Goal: Transaction & Acquisition: Purchase product/service

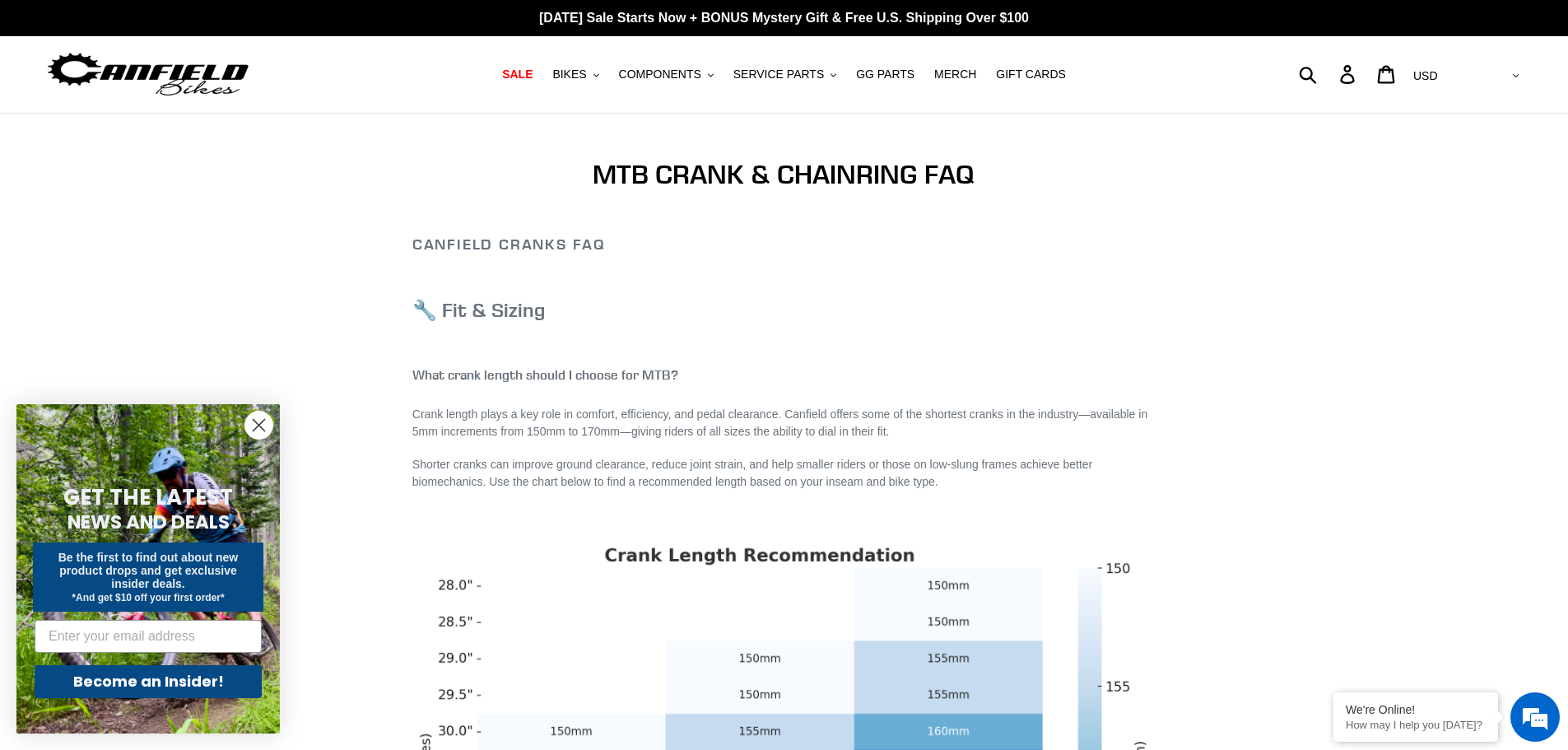
scroll to position [246, 0]
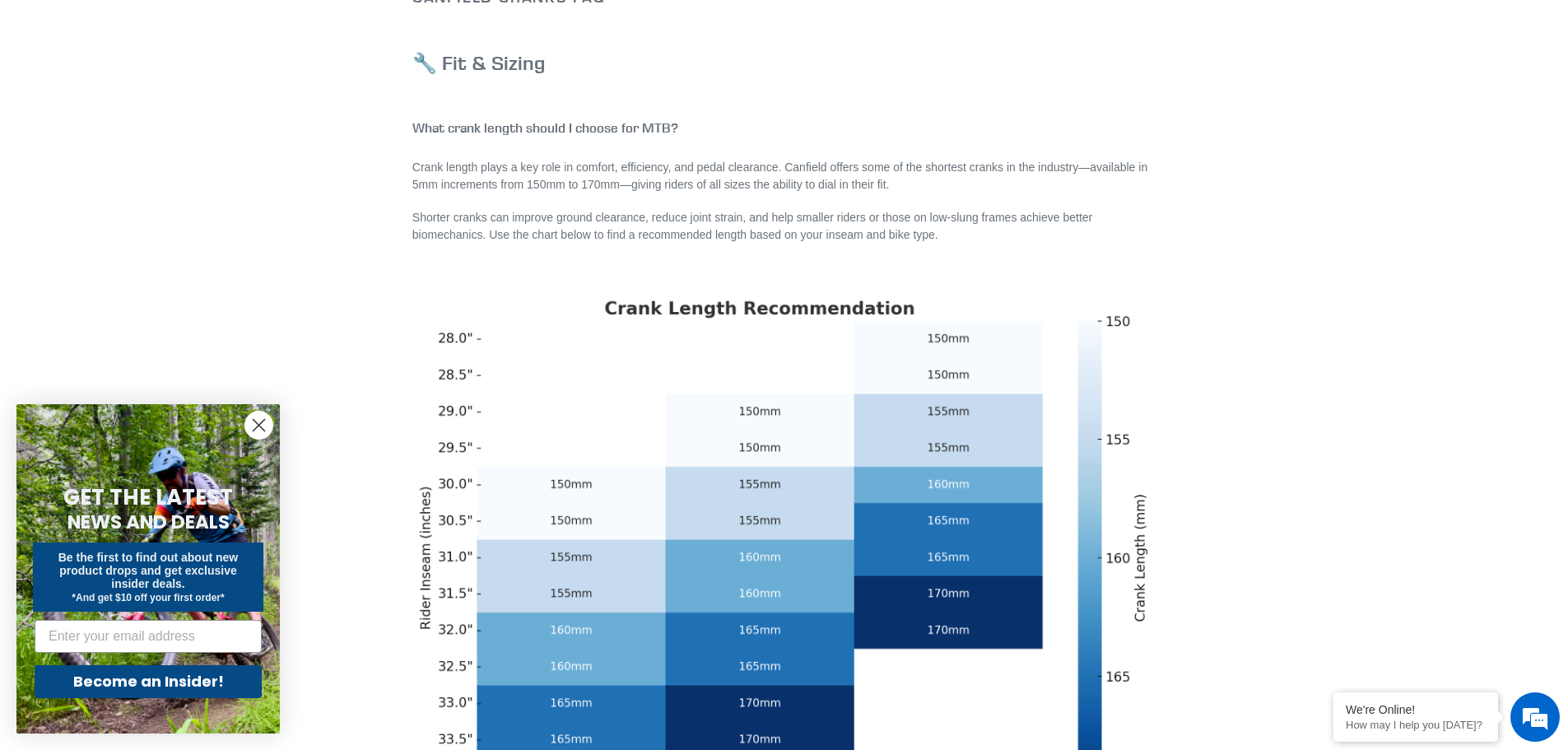
click at [271, 425] on circle "Close dialog" at bounding box center [259, 425] width 27 height 27
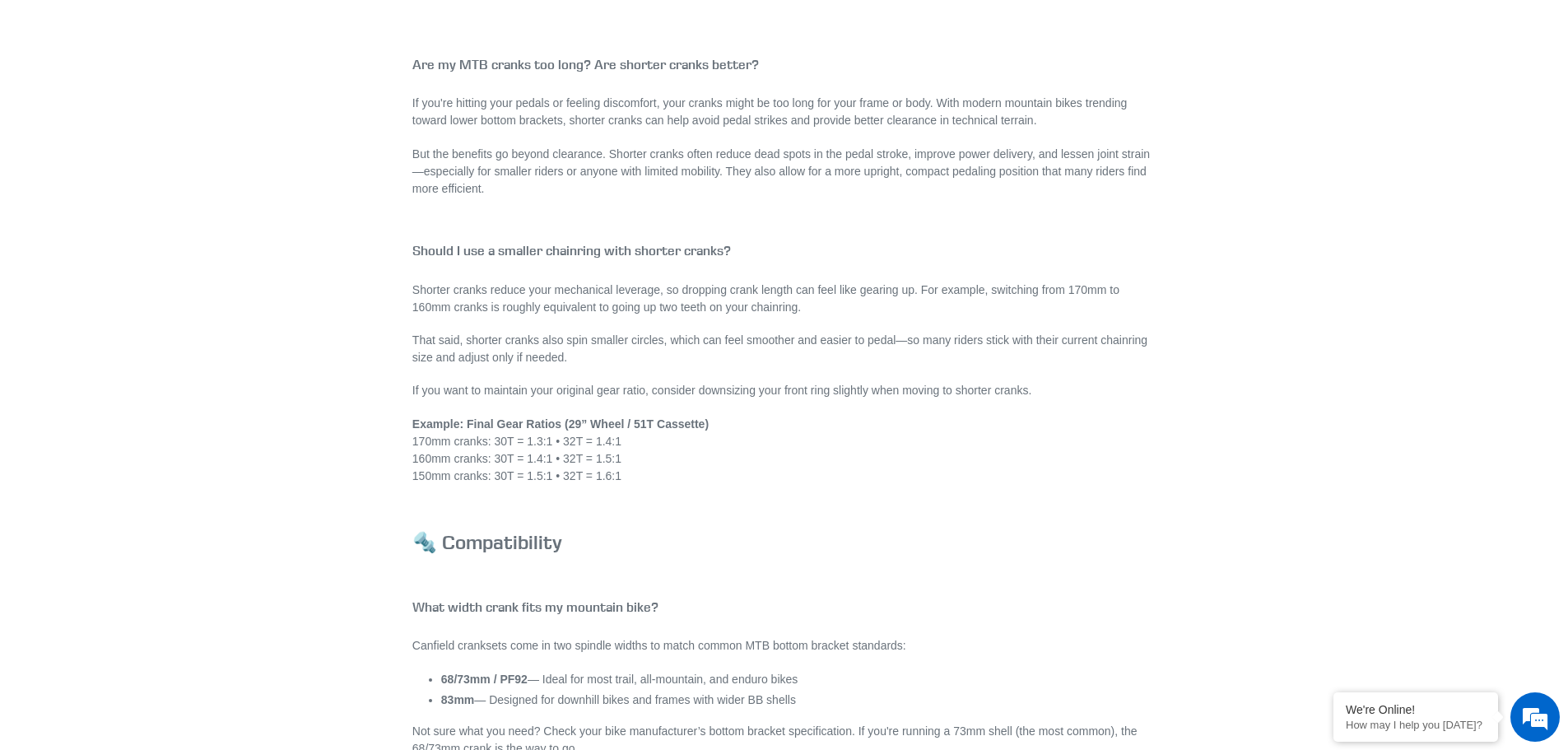
scroll to position [1399, 0]
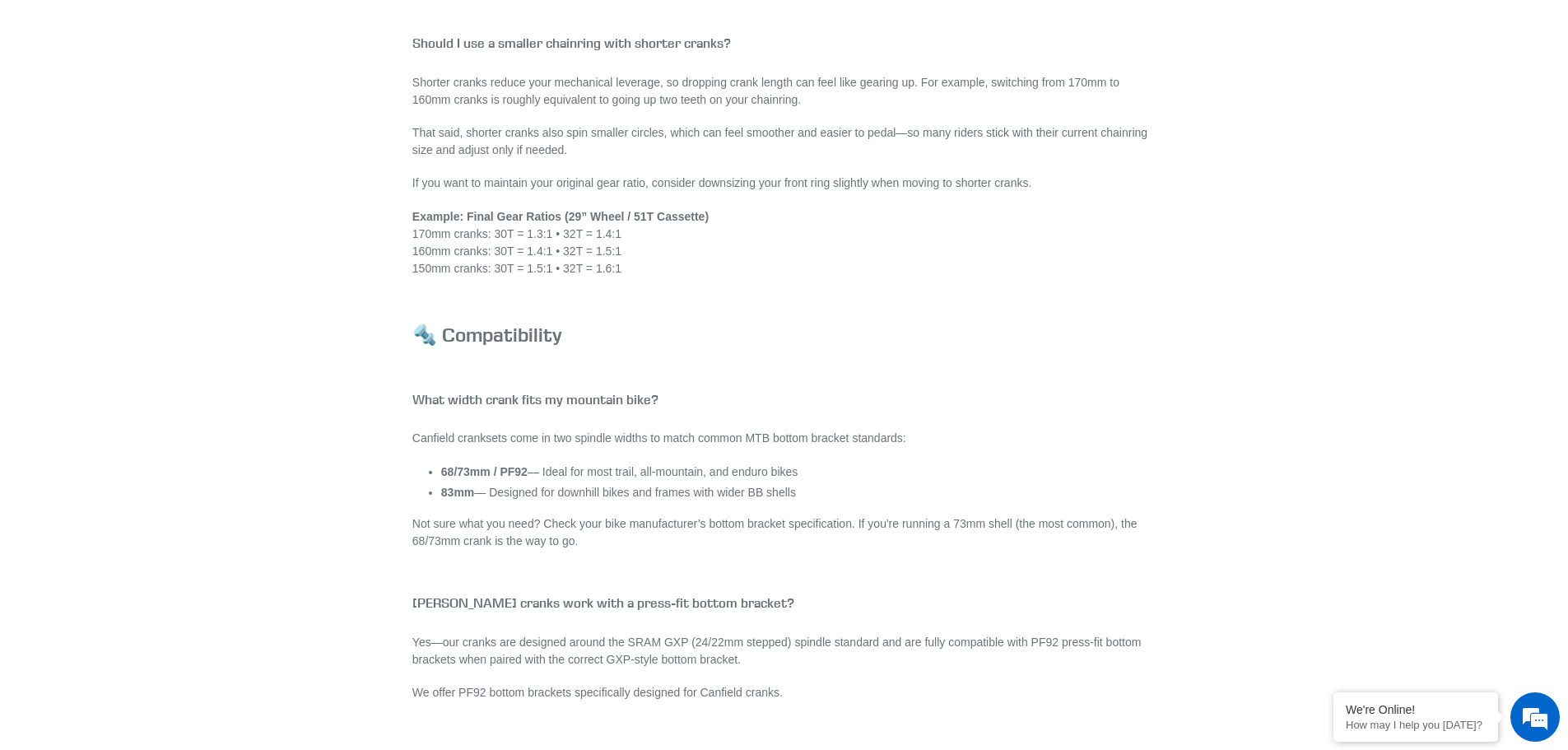
drag, startPoint x: 582, startPoint y: 535, endPoint x: 522, endPoint y: 361, distance: 184.1
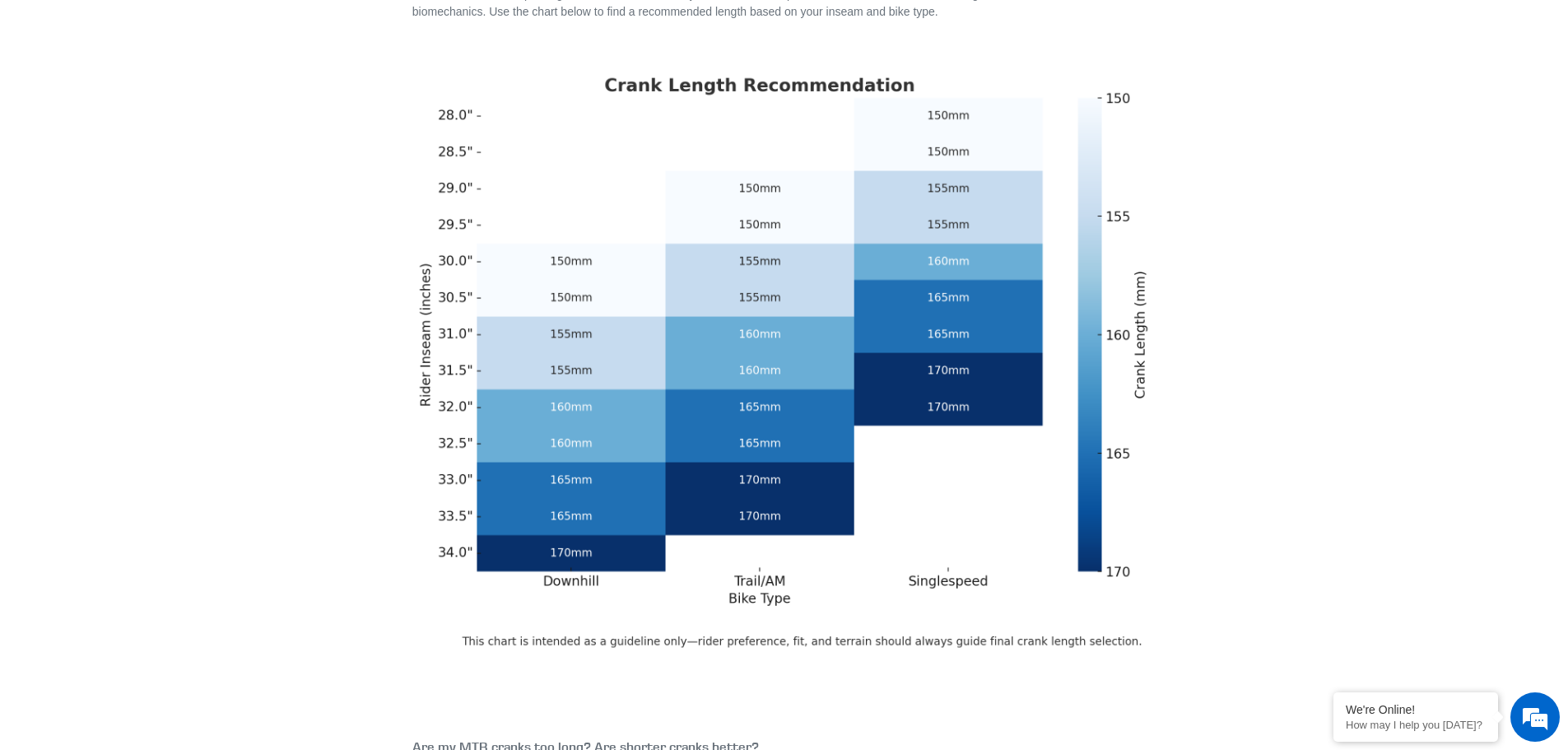
scroll to position [0, 0]
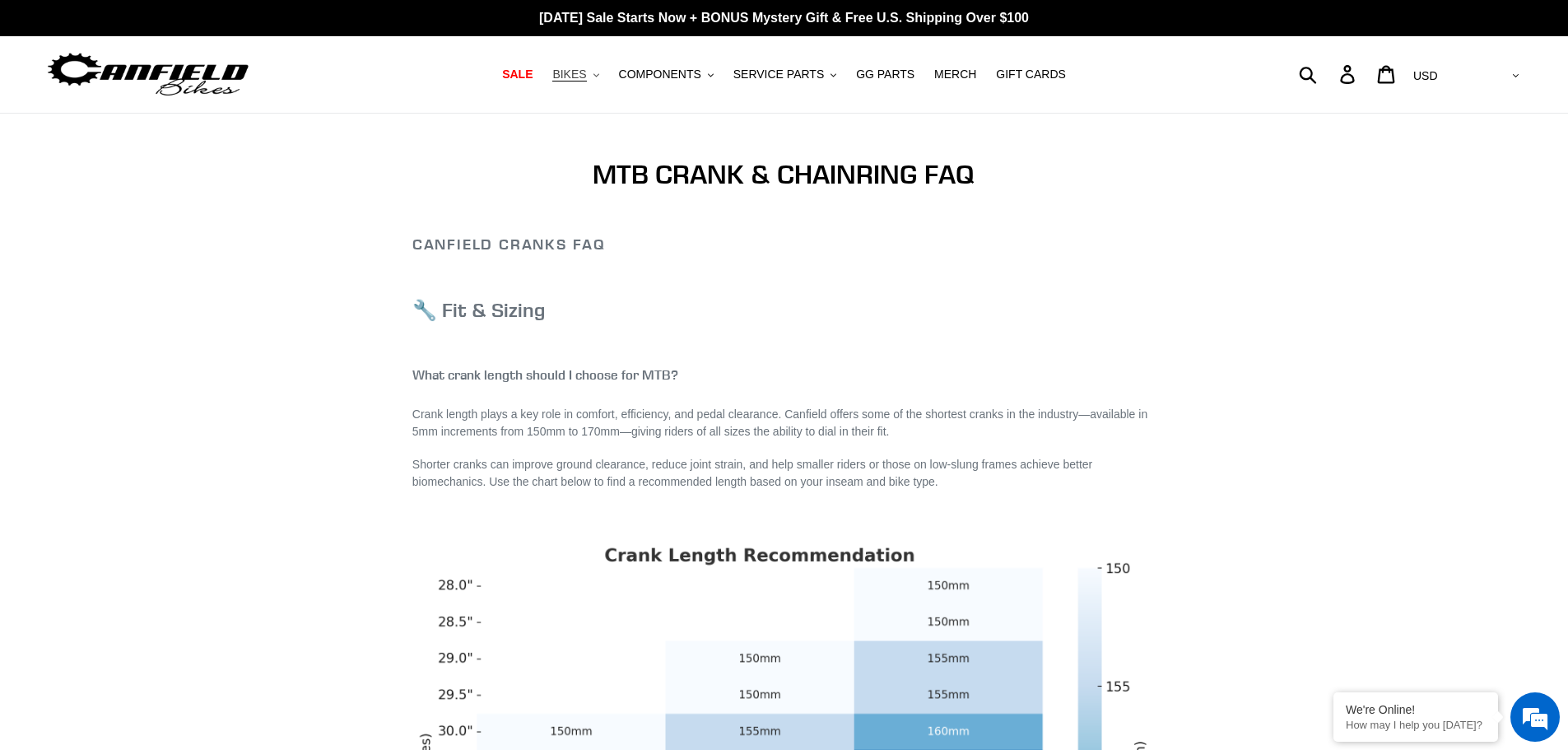
click at [586, 76] on span "BIKES" at bounding box center [569, 75] width 33 height 14
click at [689, 73] on span "COMPONENTS" at bounding box center [660, 75] width 82 height 14
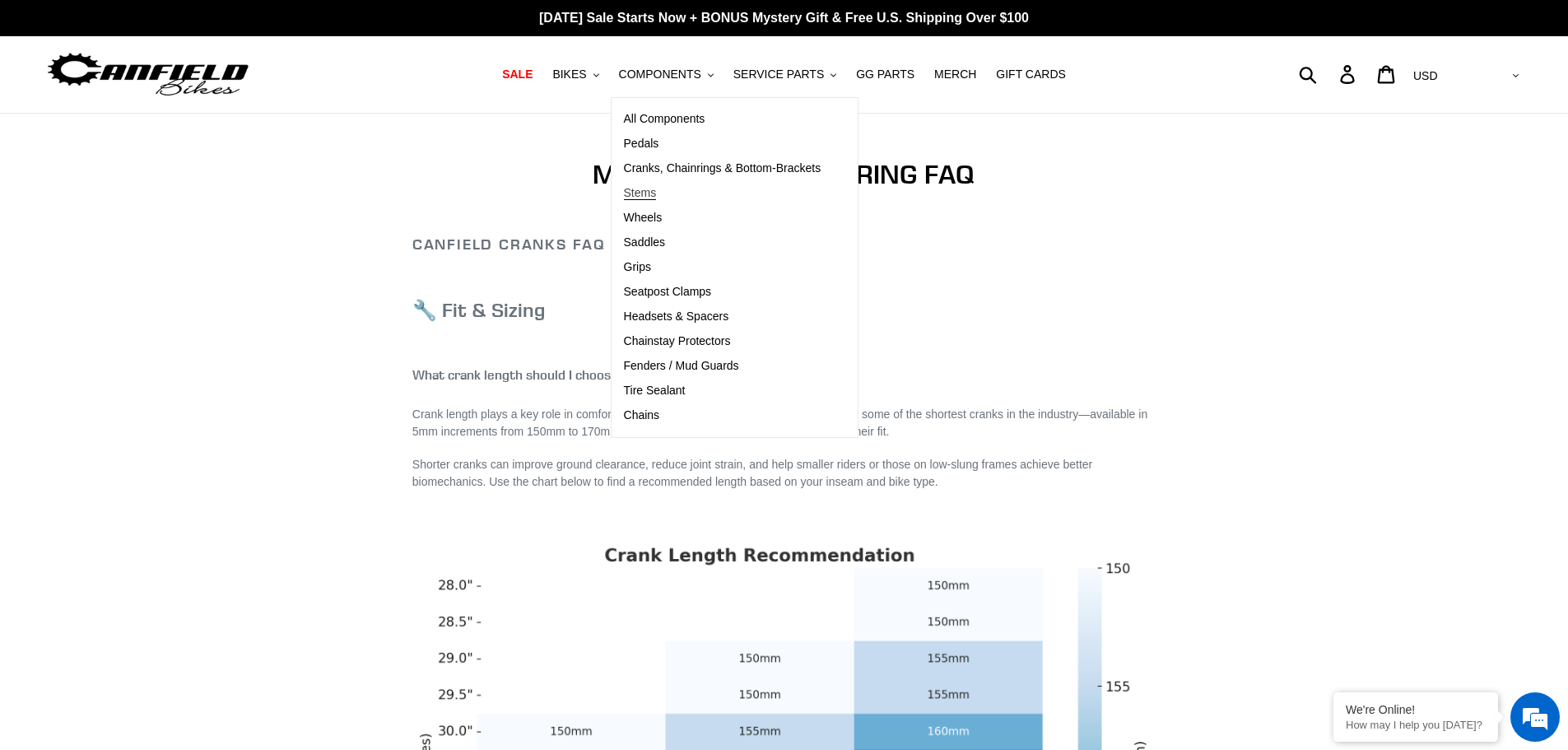
click at [696, 184] on link "Stems" at bounding box center [722, 193] width 222 height 25
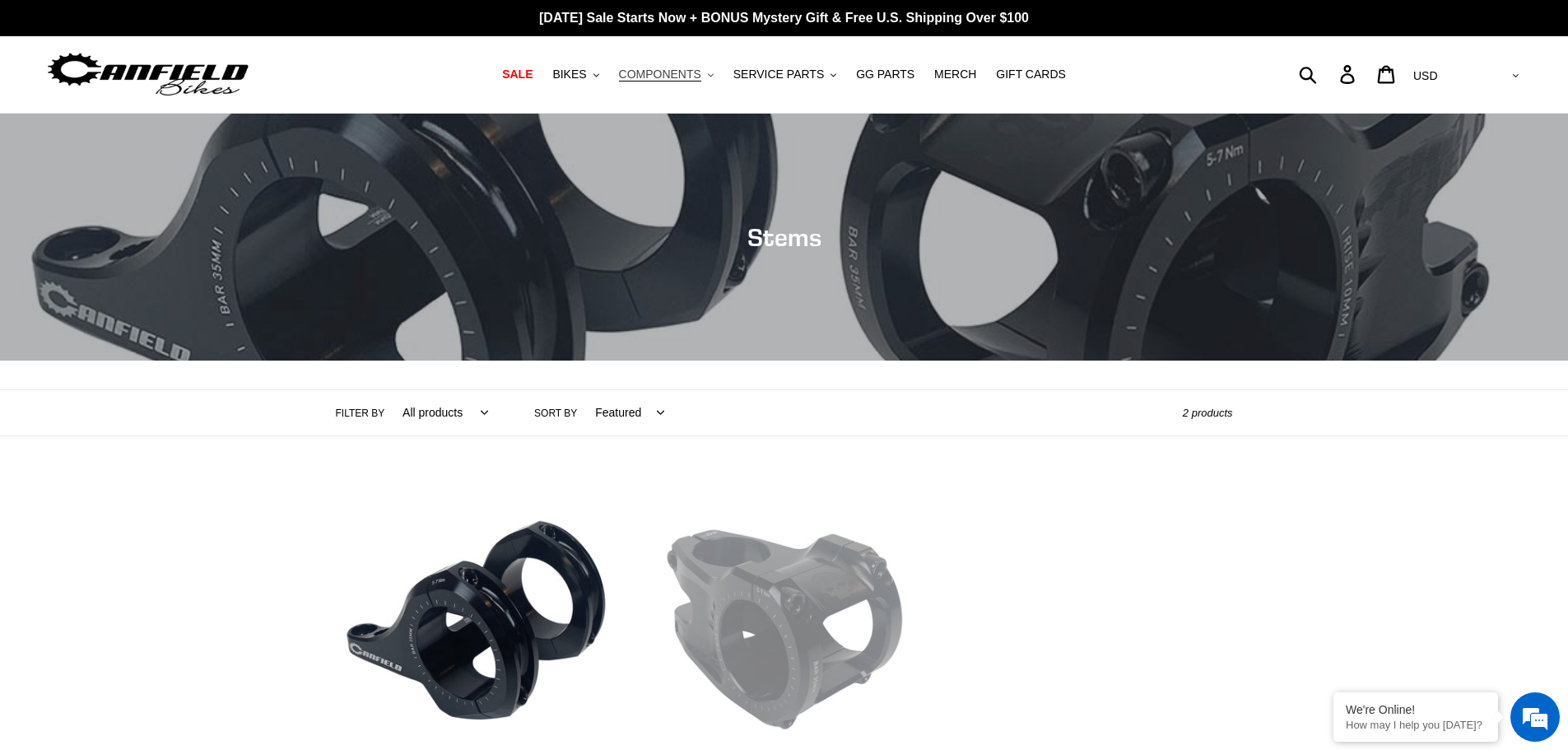
click at [662, 76] on span "COMPONENTS" at bounding box center [660, 75] width 82 height 14
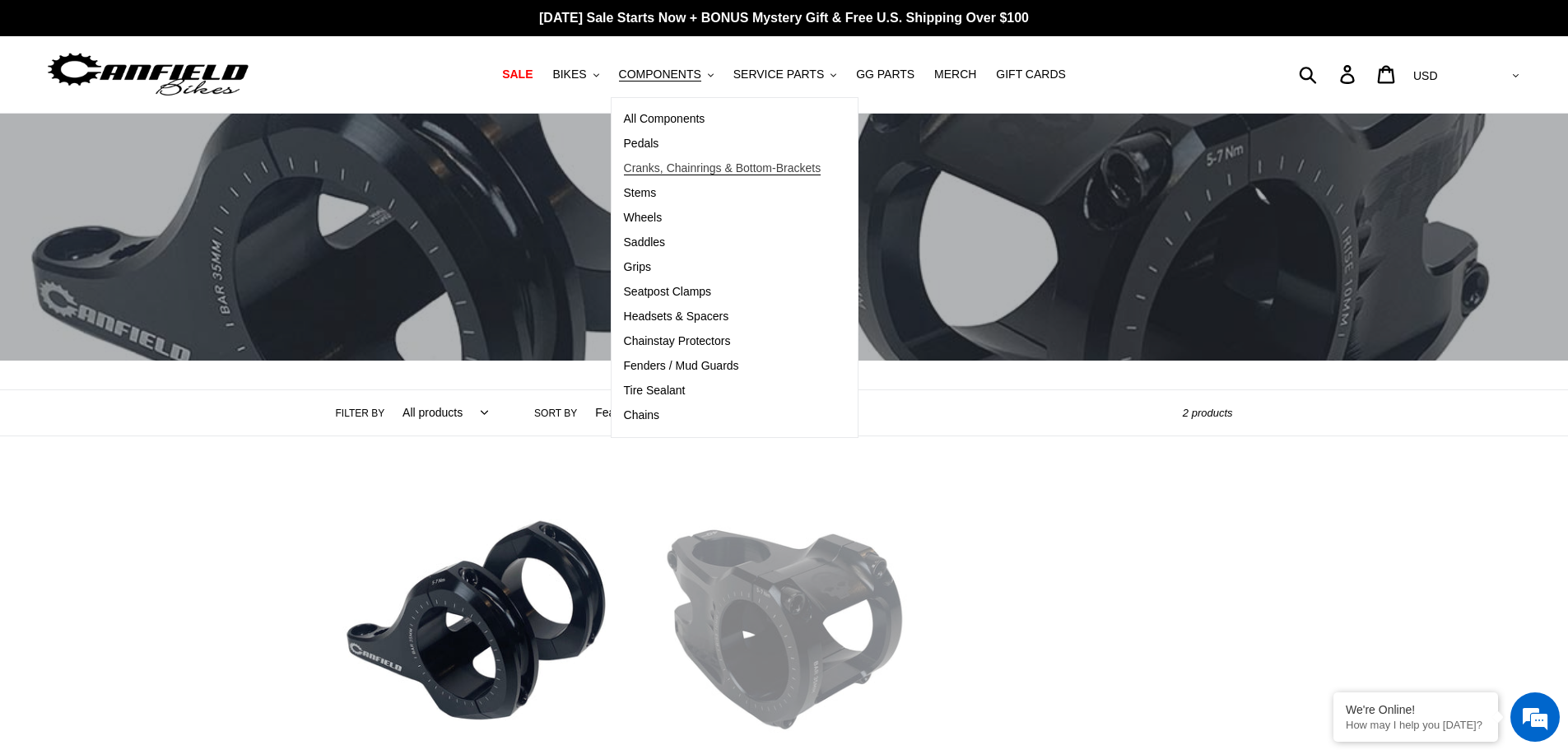
click at [687, 160] on link "Cranks, Chainrings & Bottom-Brackets" at bounding box center [722, 168] width 222 height 25
